Goal: Task Accomplishment & Management: Complete application form

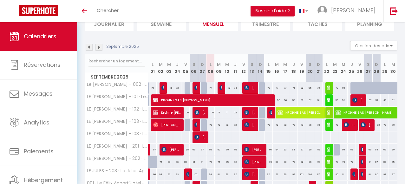
scroll to position [49, 0]
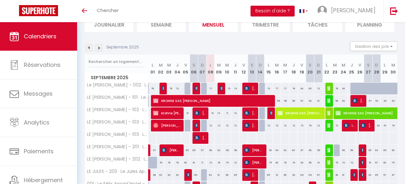
click at [99, 47] on img at bounding box center [98, 47] width 7 height 7
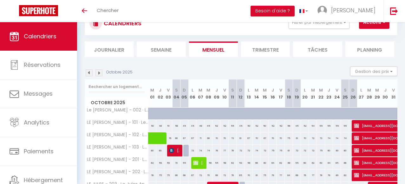
scroll to position [0, 0]
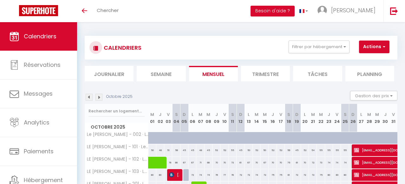
click at [92, 97] on img at bounding box center [89, 97] width 7 height 7
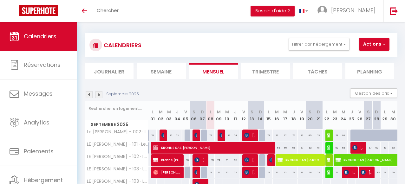
scroll to position [1, 0]
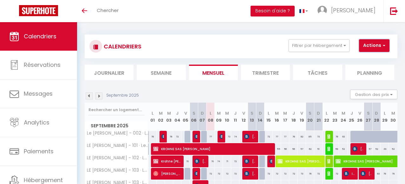
click at [377, 48] on button "Actions" at bounding box center [374, 45] width 30 height 13
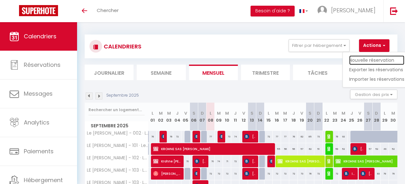
click at [373, 58] on link "Nouvelle réservation" at bounding box center [376, 60] width 55 height 10
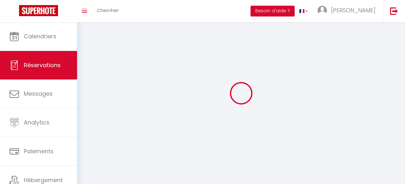
select select
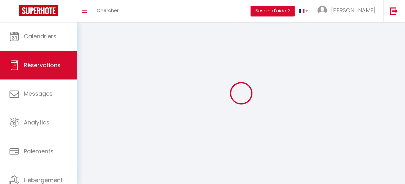
select select
checkbox input "false"
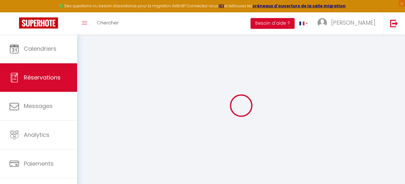
select select
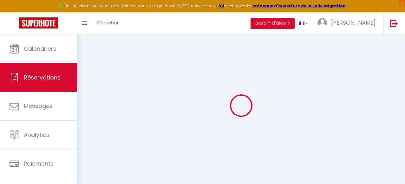
select select
checkbox input "false"
select select
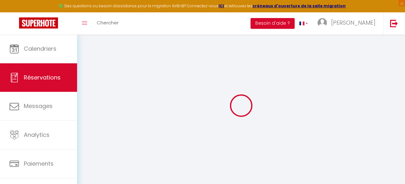
select select
checkbox input "false"
select select
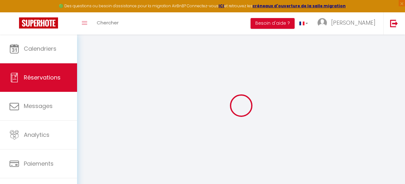
select select
checkbox input "false"
select select
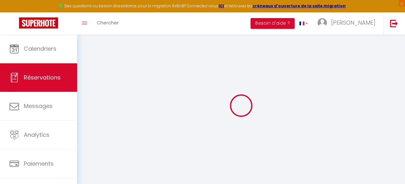
select select
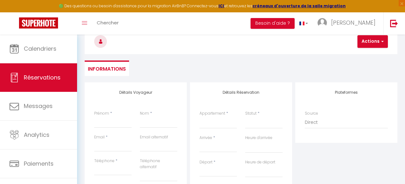
scroll to position [37, 0]
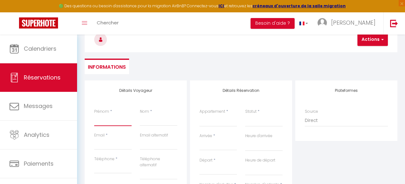
click at [112, 122] on input "Prénom" at bounding box center [112, 120] width 37 height 11
type input "S"
select select
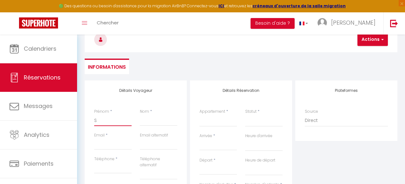
select select
checkbox input "false"
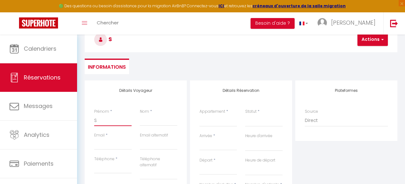
type input "Sa"
select select
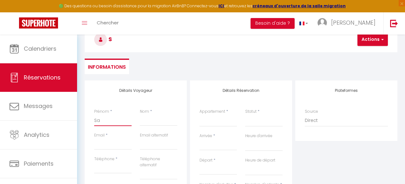
select select
checkbox input "false"
type input "Sam"
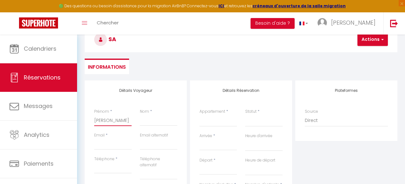
select select
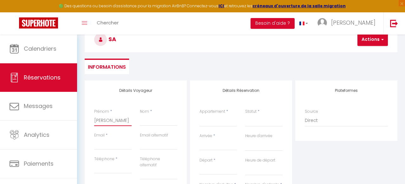
select select
checkbox input "false"
type input "Samb"
select select
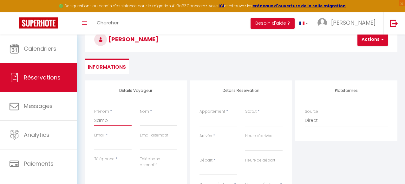
select select
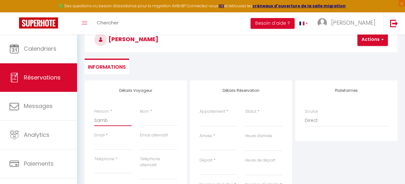
select select
checkbox input "false"
type input "Samba"
select select
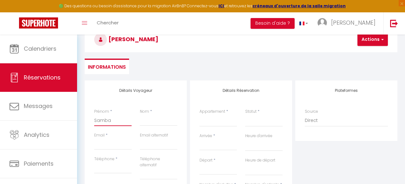
select select
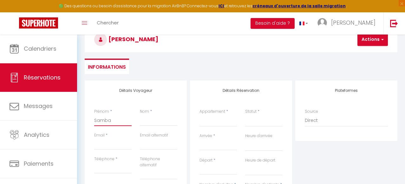
checkbox input "false"
type input "Samba"
click at [146, 122] on input "Nom" at bounding box center [158, 120] width 37 height 11
type input "T"
select select
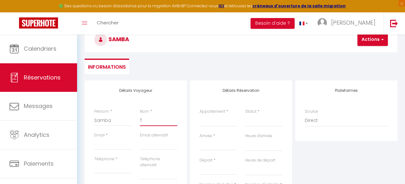
select select
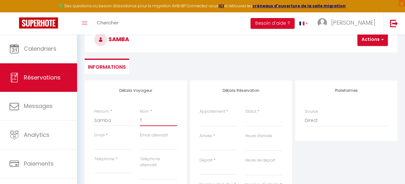
select select
checkbox input "false"
type input "TO"
select select
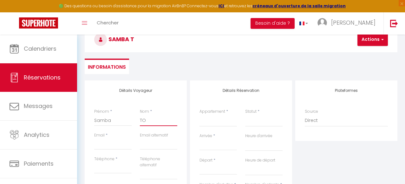
select select
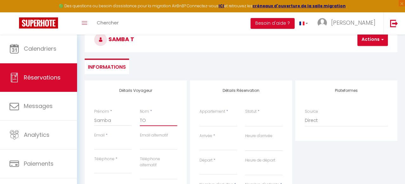
checkbox input "false"
type input "TOU"
select select
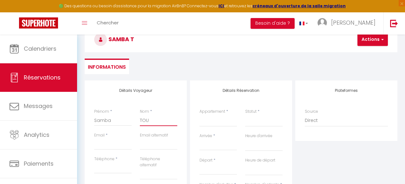
select select
checkbox input "false"
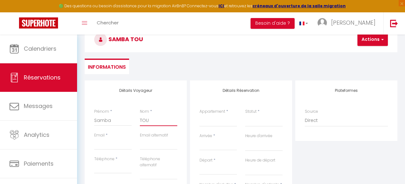
type input "TOUR"
select select
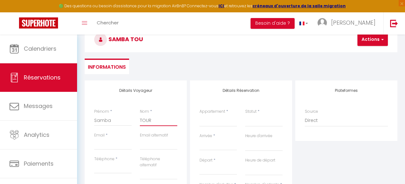
select select
checkbox input "false"
type input "TOURE"
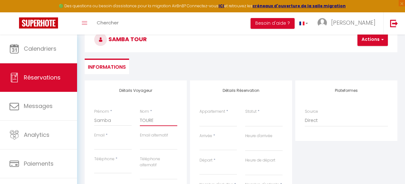
select select
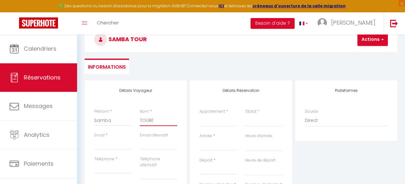
select select
checkbox input "false"
type input "TOURE"
click at [116, 143] on input "Email client" at bounding box center [112, 143] width 37 height 11
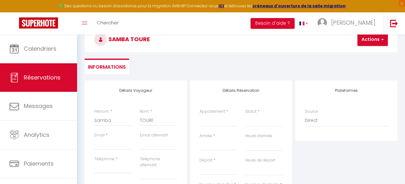
click at [91, 118] on div "Prénom * Samba" at bounding box center [113, 121] width 46 height 24
click at [113, 119] on input "Samba" at bounding box center [112, 120] width 37 height 11
type input "Samba"
select select
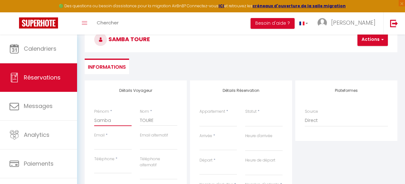
select select
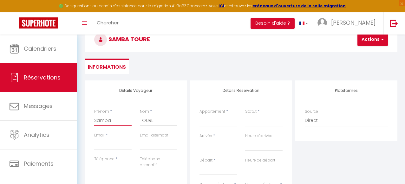
checkbox input "false"
type input "Samba O"
select select
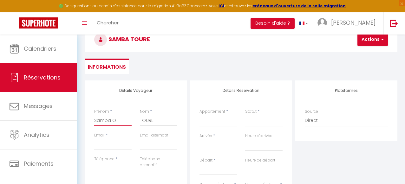
select select
checkbox input "false"
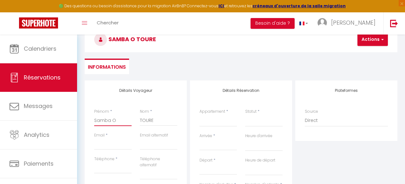
type input "Samba Ou"
select select
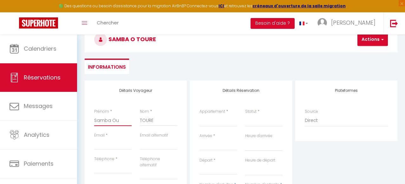
select select
checkbox input "false"
type input "Samba Ous"
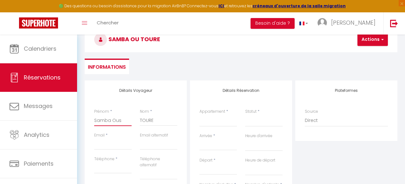
select select
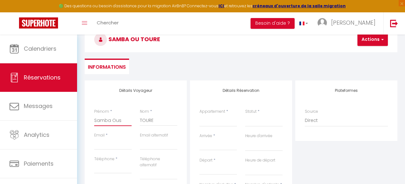
select select
checkbox input "false"
type input "Samba Ousm"
select select
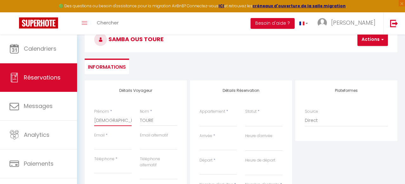
select select
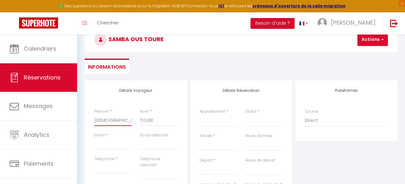
select select
checkbox input "false"
type input "Samba Ousma"
select select
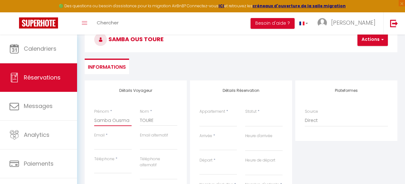
select select
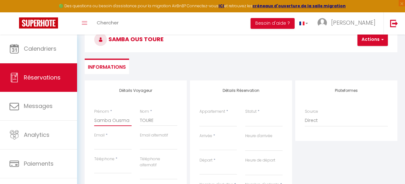
checkbox input "false"
type input "Samba Ousman"
select select
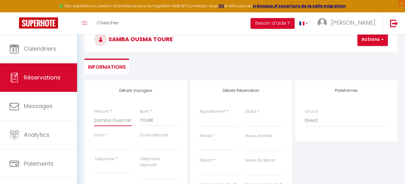
select select
checkbox input "false"
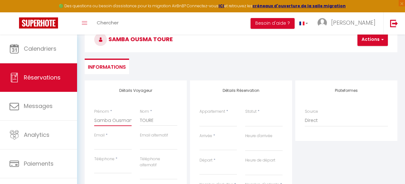
type input "Samba Ousmane"
select select
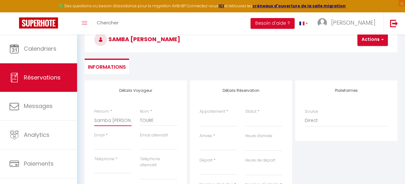
select select
checkbox input "false"
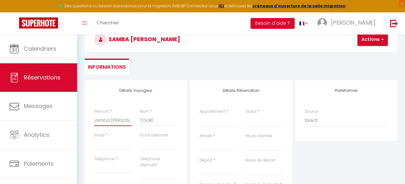
type input "Samba Ousmane"
click at [105, 144] on input "Email client" at bounding box center [112, 143] width 37 height 11
type input "s"
select select
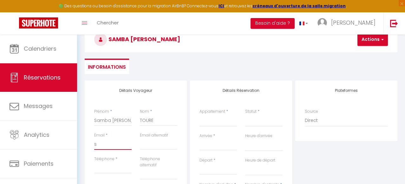
select select
click at [109, 169] on input "Téléphone" at bounding box center [112, 167] width 37 height 11
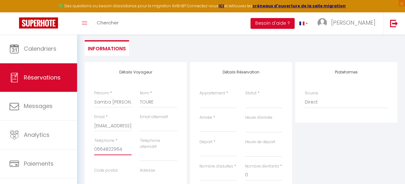
scroll to position [56, 0]
click at [108, 160] on div "Téléphone * 0664822964" at bounding box center [113, 152] width 46 height 30
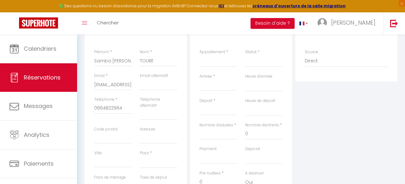
scroll to position [100, 0]
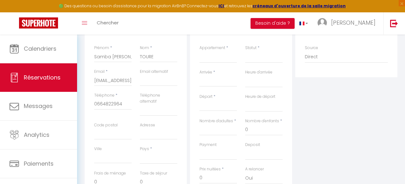
click at [150, 164] on div "Pays * France Portugal Afghanistan Albania Algeria American Samoa Andorra Angol…" at bounding box center [159, 158] width 46 height 24
click at [152, 162] on select "France Portugal Afghanistan Albania Algeria American Samoa Andorra Angola Angui…" at bounding box center [158, 158] width 37 height 12
click at [140, 152] on select "France Portugal Afghanistan Albania Algeria American Samoa Andorra Angola Angui…" at bounding box center [158, 158] width 37 height 12
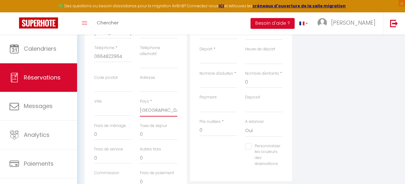
scroll to position [153, 0]
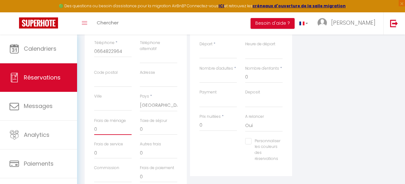
click at [119, 132] on input "0" at bounding box center [112, 129] width 37 height 11
click at [163, 149] on input "0" at bounding box center [158, 152] width 37 height 11
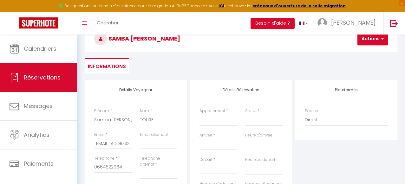
scroll to position [38, 0]
click at [254, 120] on select "Confirmé Non Confirmé Annulé Annulé par le voyageur No Show Request" at bounding box center [263, 120] width 37 height 12
click at [245, 114] on select "Confirmé Non Confirmé Annulé Annulé par le voyageur No Show Request" at bounding box center [263, 120] width 37 height 12
click at [220, 122] on select "Le Jules - 002 · Le Jules Appart'Hotel - appartement avec Terrasse LE JULES - 1…" at bounding box center [217, 120] width 37 height 12
click at [199, 114] on select "Le Jules - 002 · Le Jules Appart'Hotel - appartement avec Terrasse LE JULES - 1…" at bounding box center [217, 120] width 37 height 12
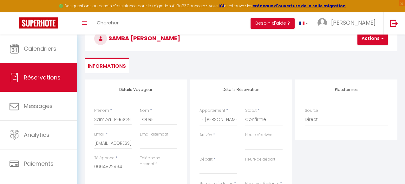
click at [216, 129] on div "Appartement * Le Jules - 002 · Le Jules Appart'Hotel - appartement avec Terrass…" at bounding box center [218, 120] width 46 height 24
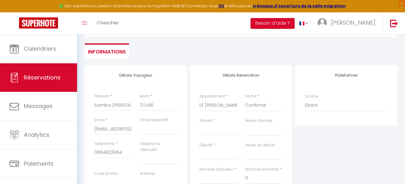
click at [210, 132] on input "Arrivée" at bounding box center [217, 130] width 37 height 8
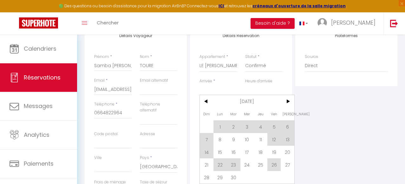
scroll to position [93, 0]
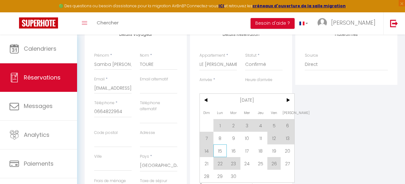
click at [220, 152] on span "15" at bounding box center [220, 150] width 14 height 13
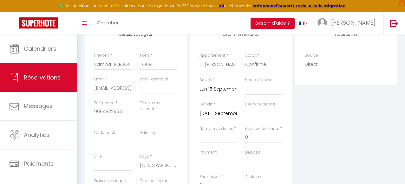
click at [224, 113] on input "Mar 16 Septembre 2025" at bounding box center [217, 114] width 37 height 8
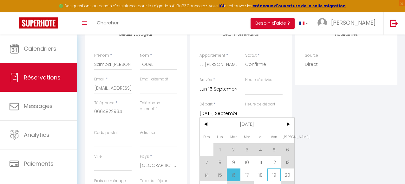
click at [270, 172] on span "19" at bounding box center [274, 175] width 14 height 13
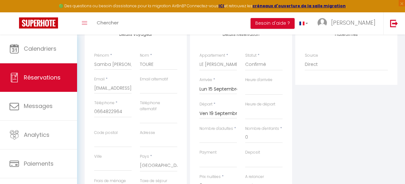
scroll to position [101, 0]
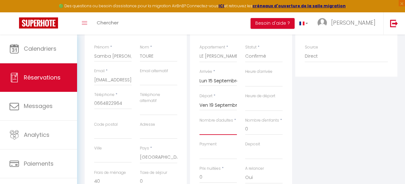
click at [228, 131] on input "Nombre d'adultes" at bounding box center [217, 129] width 37 height 11
click at [254, 130] on input "0" at bounding box center [263, 129] width 37 height 11
click at [221, 153] on select "OK KO" at bounding box center [217, 153] width 37 height 12
click at [199, 147] on select "OK KO" at bounding box center [217, 153] width 37 height 12
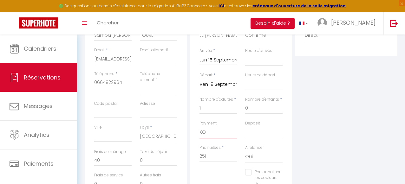
scroll to position [122, 0]
click at [216, 156] on input "251" at bounding box center [217, 155] width 37 height 11
click at [217, 171] on div "Personnaliser les couleurs des réservations #D7092E" at bounding box center [240, 184] width 91 height 30
click at [102, 162] on input "0" at bounding box center [112, 159] width 37 height 11
click at [207, 171] on div "Personnaliser les couleurs des réservations #D7092E" at bounding box center [240, 184] width 91 height 30
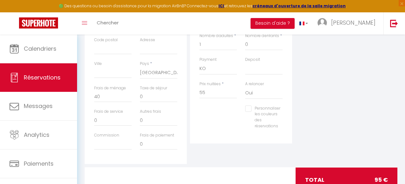
scroll to position [174, 0]
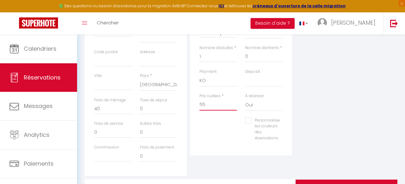
click at [209, 103] on input "55" at bounding box center [217, 104] width 37 height 11
click at [212, 124] on div "Personnaliser les couleurs des réservations #D7092E" at bounding box center [240, 133] width 91 height 30
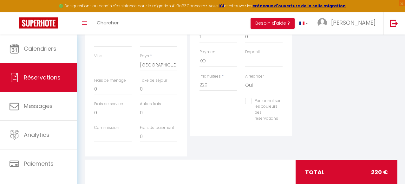
scroll to position [194, 0]
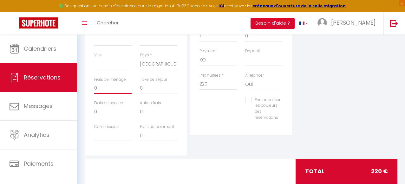
click at [107, 91] on input "0" at bounding box center [112, 87] width 37 height 11
click at [203, 110] on div "Personnaliser les couleurs des réservations #D7092E" at bounding box center [240, 112] width 91 height 30
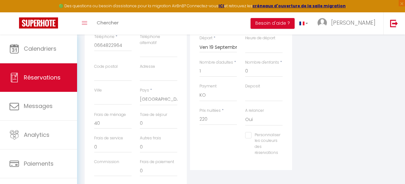
scroll to position [158, 0]
click at [251, 92] on select "OK KO" at bounding box center [263, 96] width 37 height 12
click at [245, 90] on select "OK KO" at bounding box center [263, 96] width 37 height 12
click at [199, 167] on div "Détails Réservation Appartement * Le Jules - 002 · Le Jules Appart'Hotel - appa…" at bounding box center [241, 65] width 102 height 212
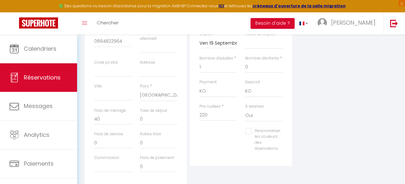
scroll to position [164, 0]
click at [250, 131] on input "Personnaliser les couleurs des réservations" at bounding box center [262, 130] width 35 height 6
click at [289, 138] on span at bounding box center [290, 137] width 5 height 5
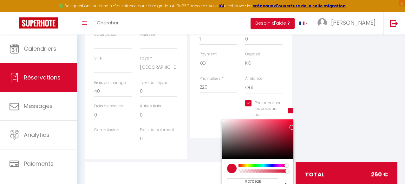
scroll to position [194, 0]
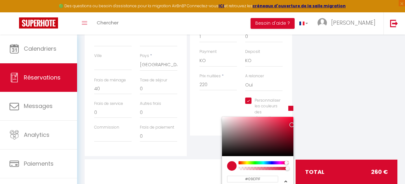
click at [255, 163] on div at bounding box center [263, 162] width 48 height 3
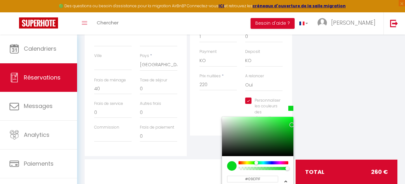
click at [206, 133] on div "Détails Réservation Appartement * Le Jules - 002 · Le Jules Appart'Hotel - appa…" at bounding box center [241, 30] width 102 height 212
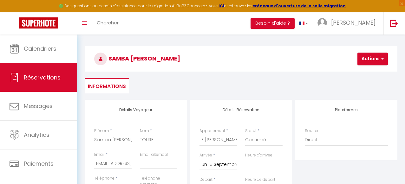
scroll to position [0, 0]
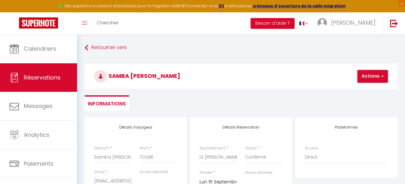
click at [364, 78] on button "Actions" at bounding box center [372, 76] width 30 height 13
click at [364, 89] on link "Enregistrer" at bounding box center [378, 90] width 50 height 8
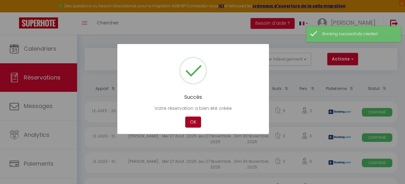
click at [191, 118] on button "OK" at bounding box center [193, 122] width 16 height 11
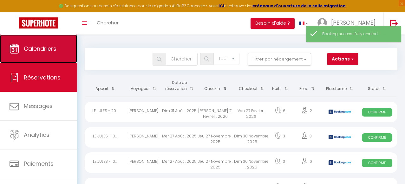
click at [53, 53] on span "Calendriers" at bounding box center [40, 49] width 33 height 8
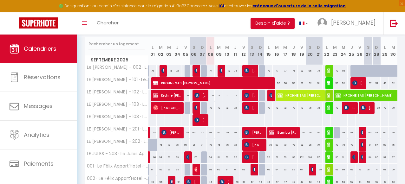
scroll to position [80, 0]
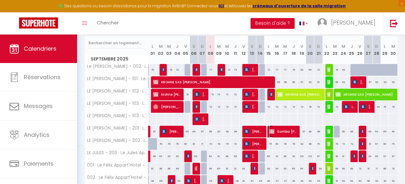
click at [277, 134] on span "Samba Ousmane TOURE" at bounding box center [283, 131] width 28 height 12
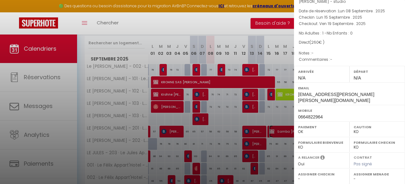
scroll to position [128, 0]
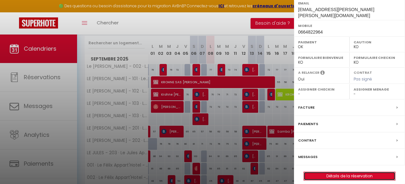
click at [338, 172] on link "Détails de la réservation" at bounding box center [348, 176] width 91 height 8
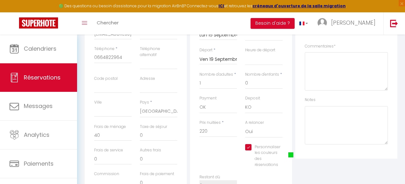
scroll to position [149, 0]
click at [251, 144] on input "Personnaliser les couleurs des réservations" at bounding box center [262, 145] width 35 height 6
click at [290, 154] on span at bounding box center [290, 152] width 5 height 5
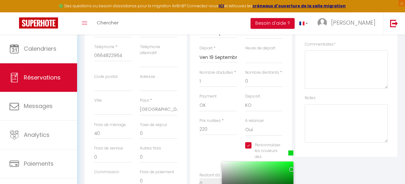
click at [289, 168] on div at bounding box center [291, 170] width 4 height 4
click at [208, 108] on select "OK KO" at bounding box center [217, 105] width 37 height 12
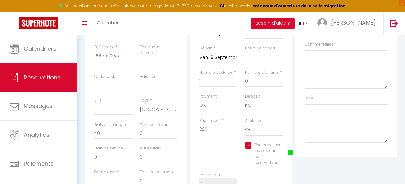
click at [199, 99] on select "OK KO" at bounding box center [217, 105] width 37 height 12
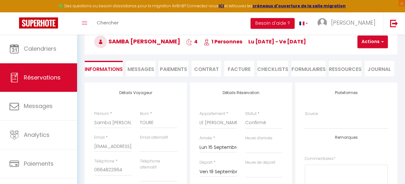
scroll to position [0, 0]
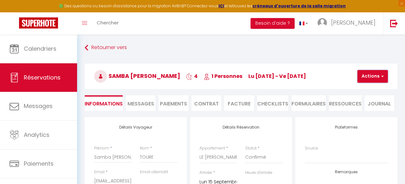
click at [365, 82] on button "Actions" at bounding box center [372, 76] width 30 height 13
click at [366, 90] on link "Enregistrer" at bounding box center [378, 90] width 50 height 8
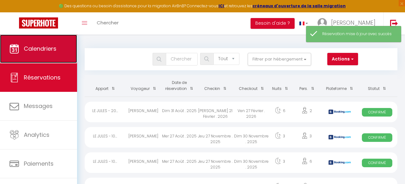
click at [54, 49] on span "Calendriers" at bounding box center [40, 49] width 33 height 8
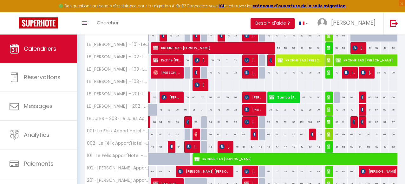
scroll to position [113, 0]
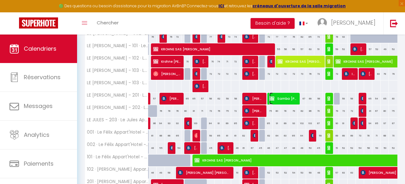
click at [283, 100] on span "Samba Ousmane TOURE" at bounding box center [283, 98] width 28 height 12
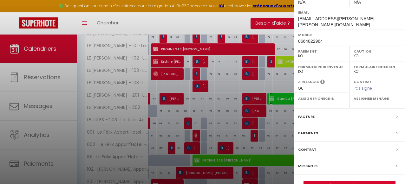
scroll to position [120, 0]
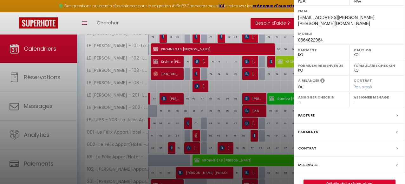
click at [312, 129] on label "Paiements" at bounding box center [308, 132] width 20 height 7
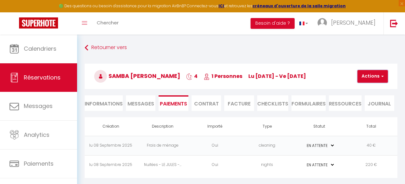
click at [373, 77] on button "Actions" at bounding box center [372, 76] width 30 height 13
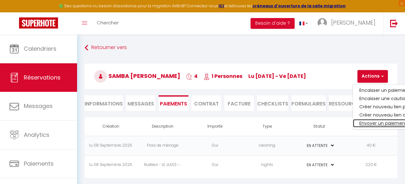
click at [367, 123] on link "Envoyer un paiement global" at bounding box center [392, 123] width 78 height 8
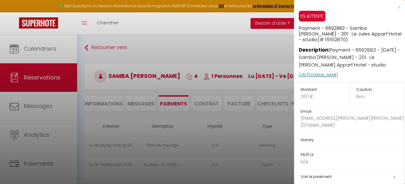
drag, startPoint x: 381, startPoint y: 76, endPoint x: 299, endPoint y: 76, distance: 82.0
click at [299, 75] on p "https://superhote.com/applink/p/Xxr43tsY" at bounding box center [351, 75] width 106 height 14
copy link "https://superhote.com/applink/p/Xxr43tsY"
click at [399, 7] on div "x" at bounding box center [347, 7] width 106 height 8
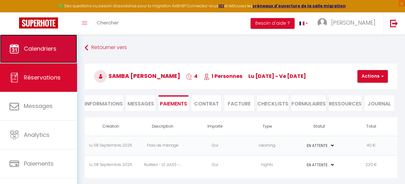
click at [48, 46] on span "Calendriers" at bounding box center [40, 49] width 33 height 8
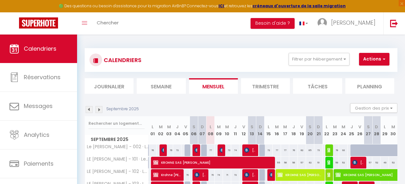
click at [99, 111] on img at bounding box center [98, 109] width 7 height 7
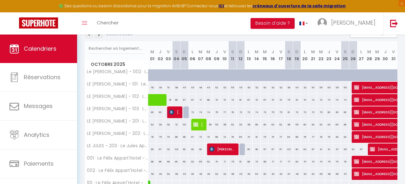
scroll to position [76, 0]
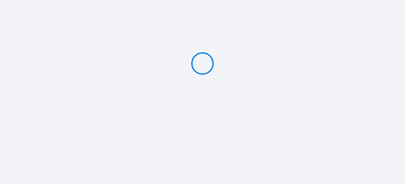
type input "PAYER 260 €"
